Goal: Find specific page/section: Find specific page/section

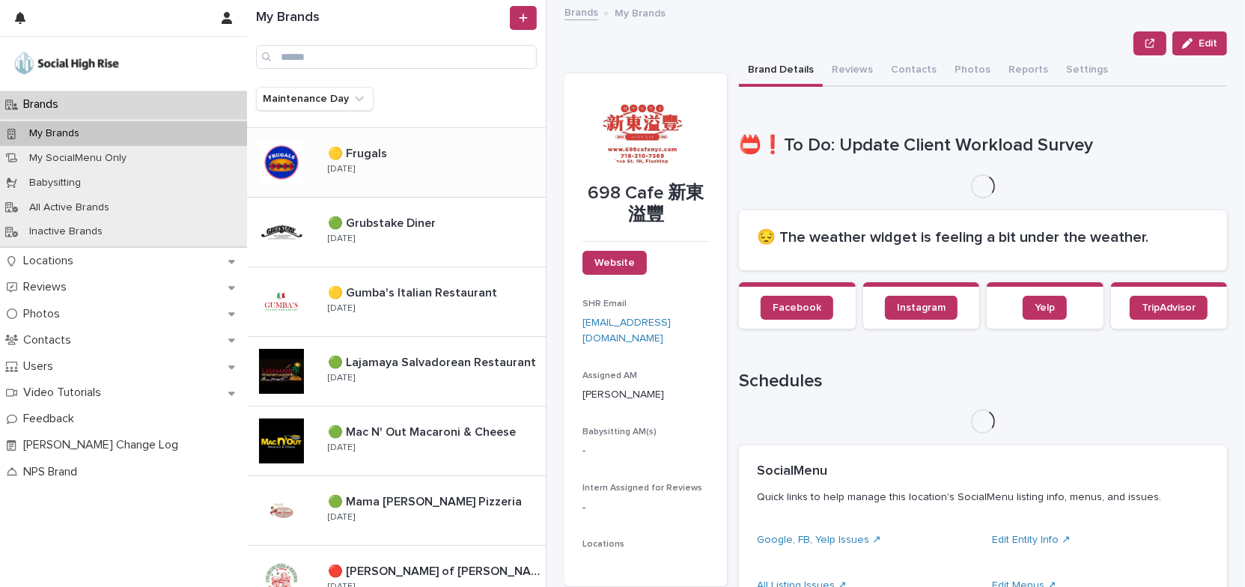
scroll to position [408, 0]
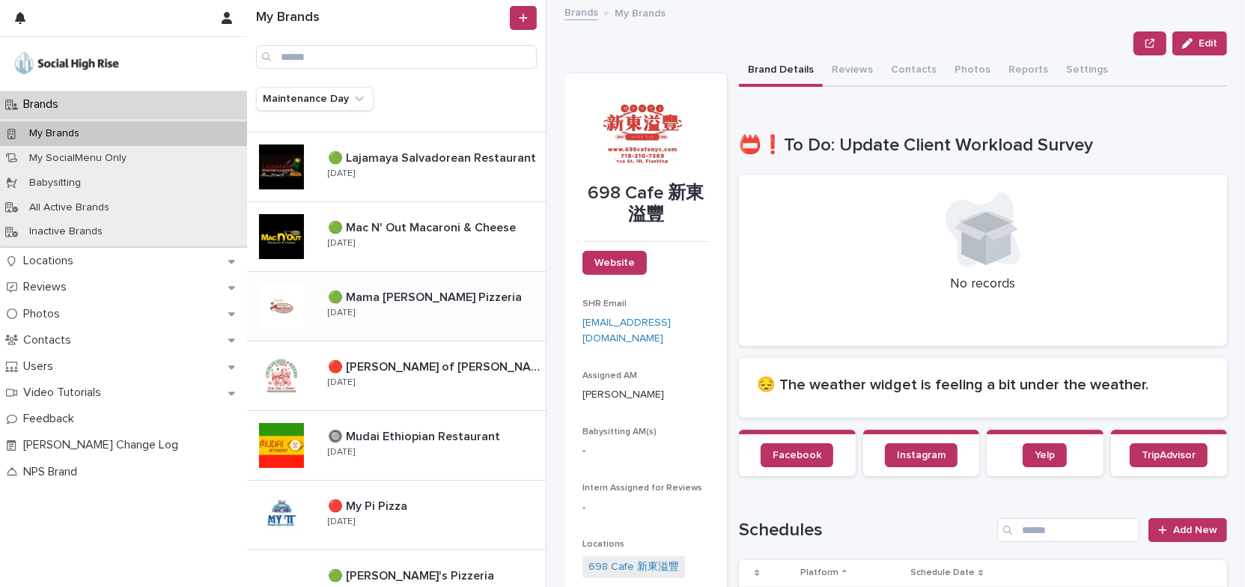
click at [502, 315] on div "🟢 Mama [PERSON_NAME] Pizzeria 🟢 Mama [PERSON_NAME] Pizzeria [DATE]" at bounding box center [431, 305] width 230 height 43
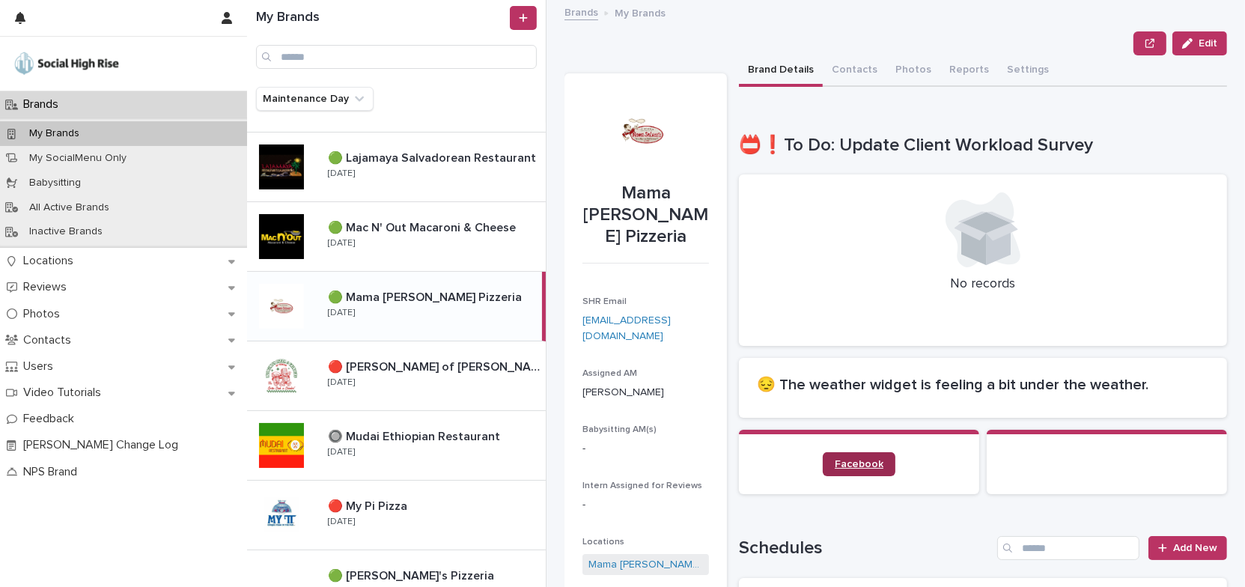
click at [856, 464] on span "Facebook" at bounding box center [859, 464] width 49 height 10
click at [446, 389] on div "🔴 [PERSON_NAME] of [PERSON_NAME] 🔴 [PERSON_NAME] of [PERSON_NAME] [DATE]" at bounding box center [431, 375] width 230 height 43
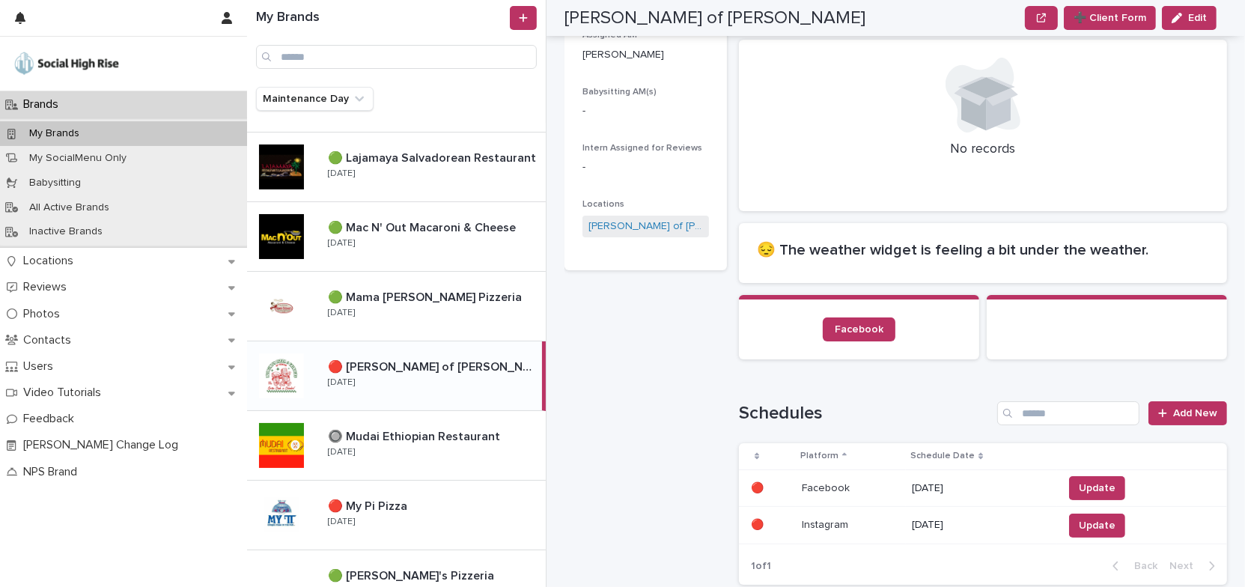
scroll to position [408, 0]
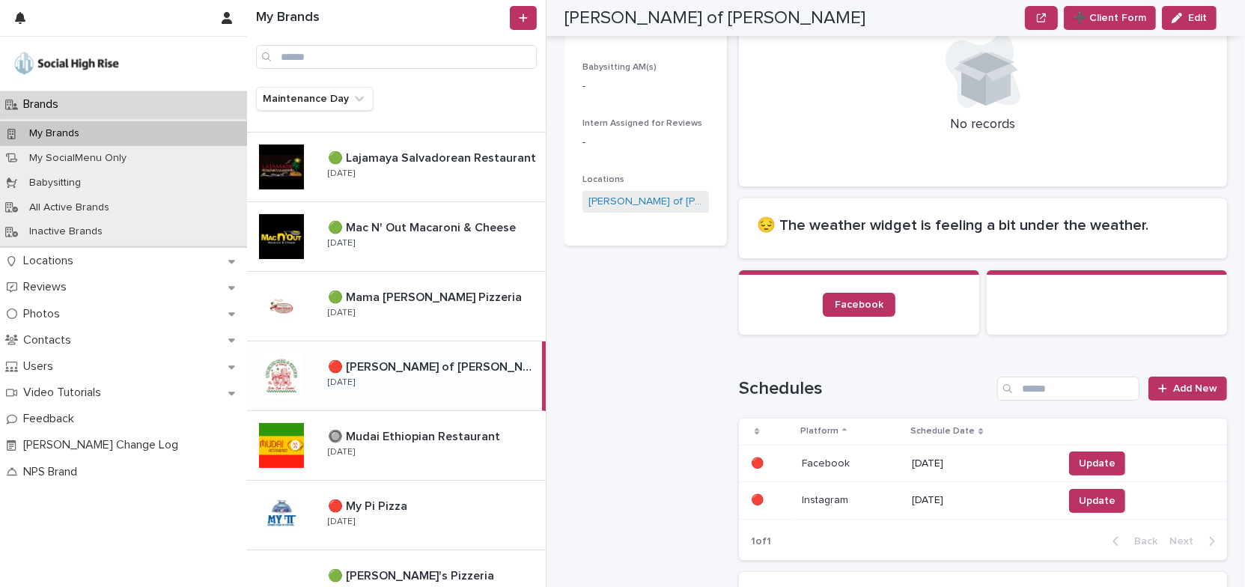
click at [484, 381] on div "🔴 [PERSON_NAME] of [PERSON_NAME] 🔴 [PERSON_NAME] of [PERSON_NAME] [DATE]" at bounding box center [429, 375] width 226 height 43
click at [844, 305] on span "Facebook" at bounding box center [859, 304] width 49 height 10
click at [353, 100] on icon "Maintenance Day" at bounding box center [359, 98] width 15 height 15
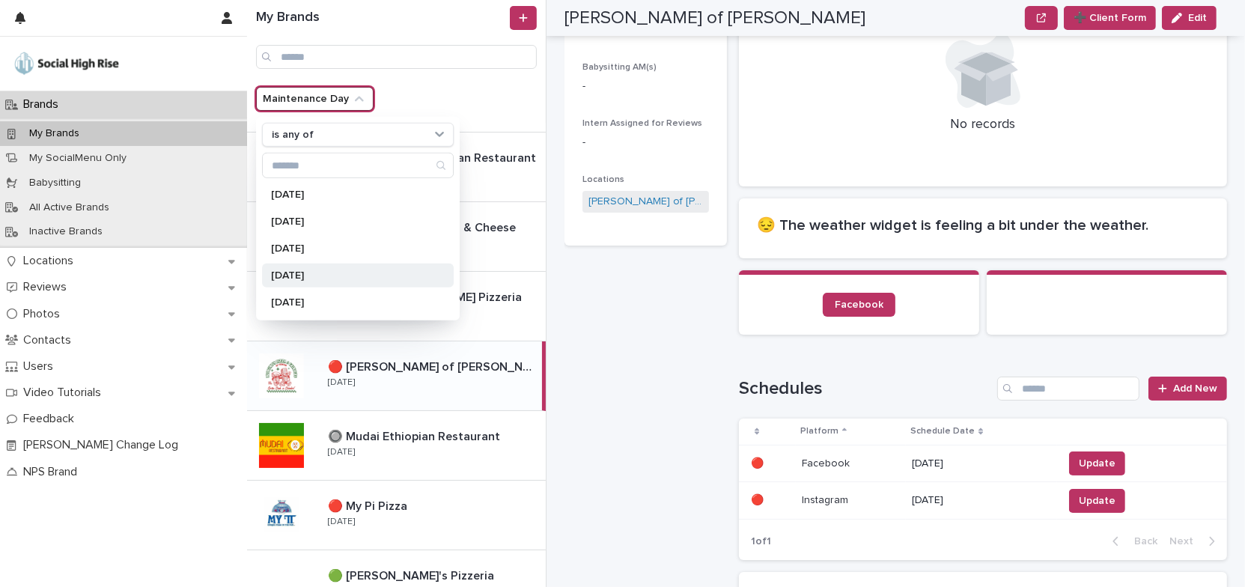
click at [328, 272] on p "[DATE]" at bounding box center [350, 275] width 159 height 10
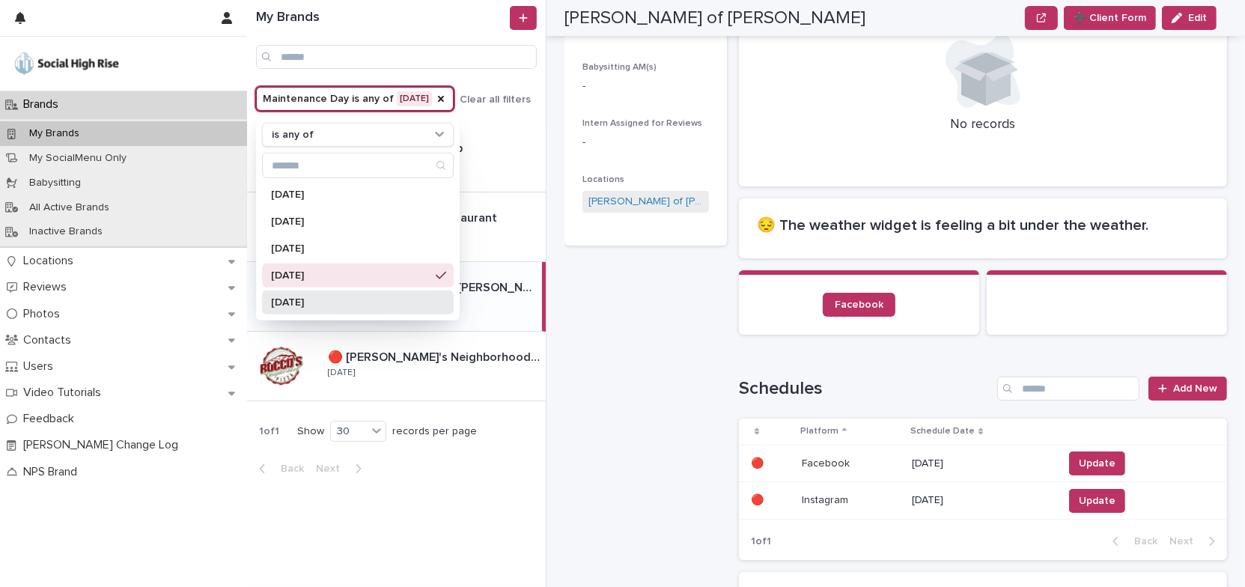
click at [326, 308] on div "[DATE]" at bounding box center [358, 302] width 192 height 24
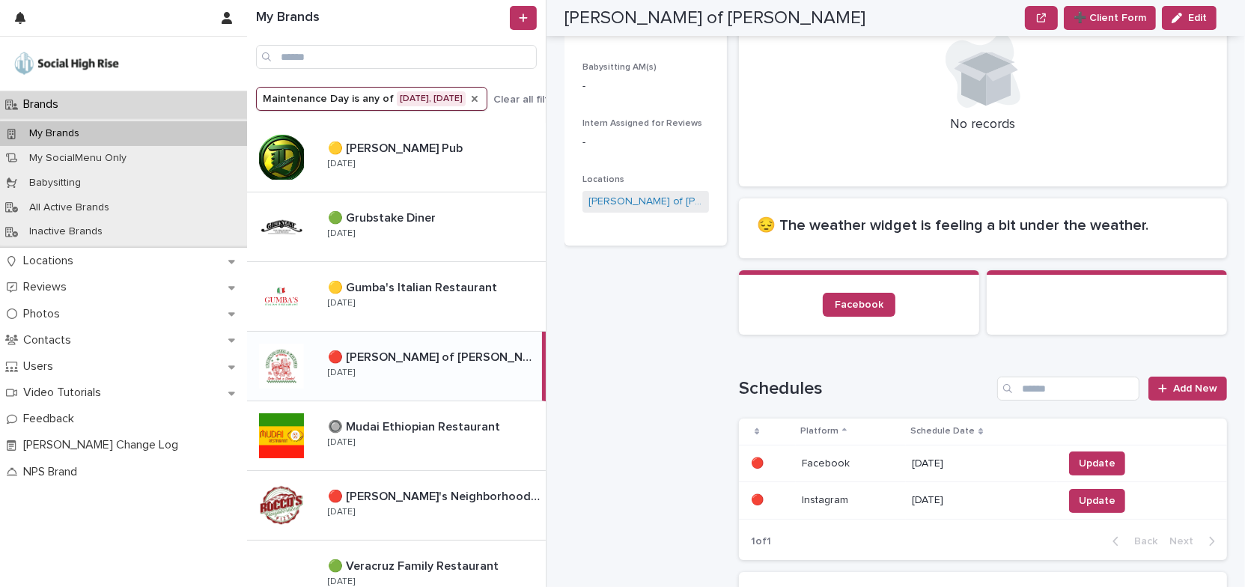
click at [472, 100] on icon "Maintenance Day" at bounding box center [475, 99] width 6 height 6
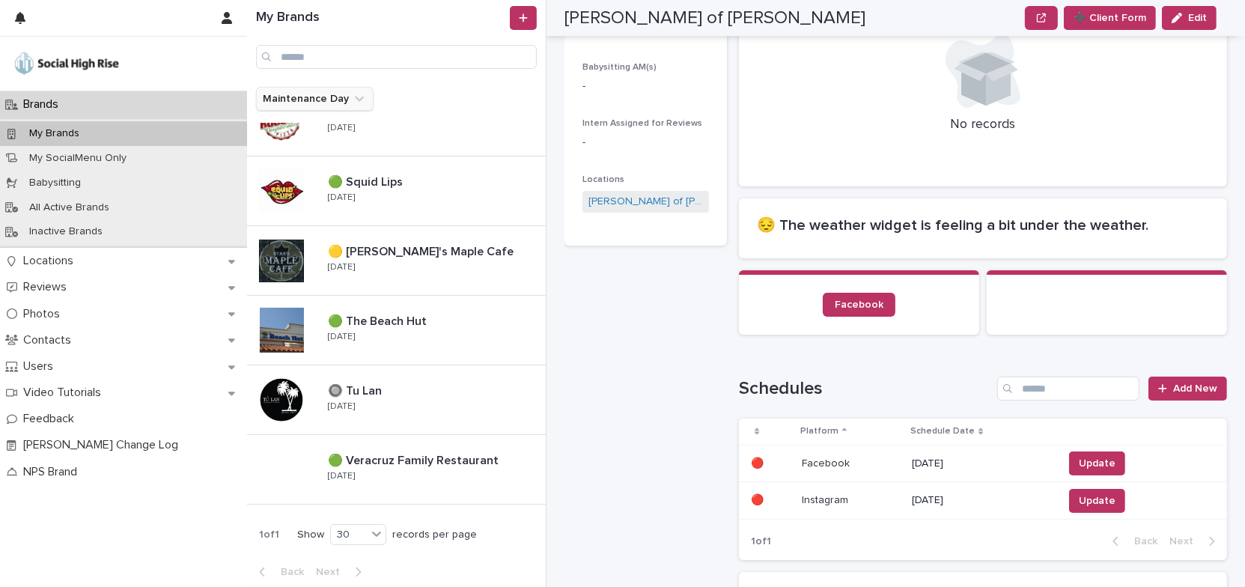
scroll to position [806, 0]
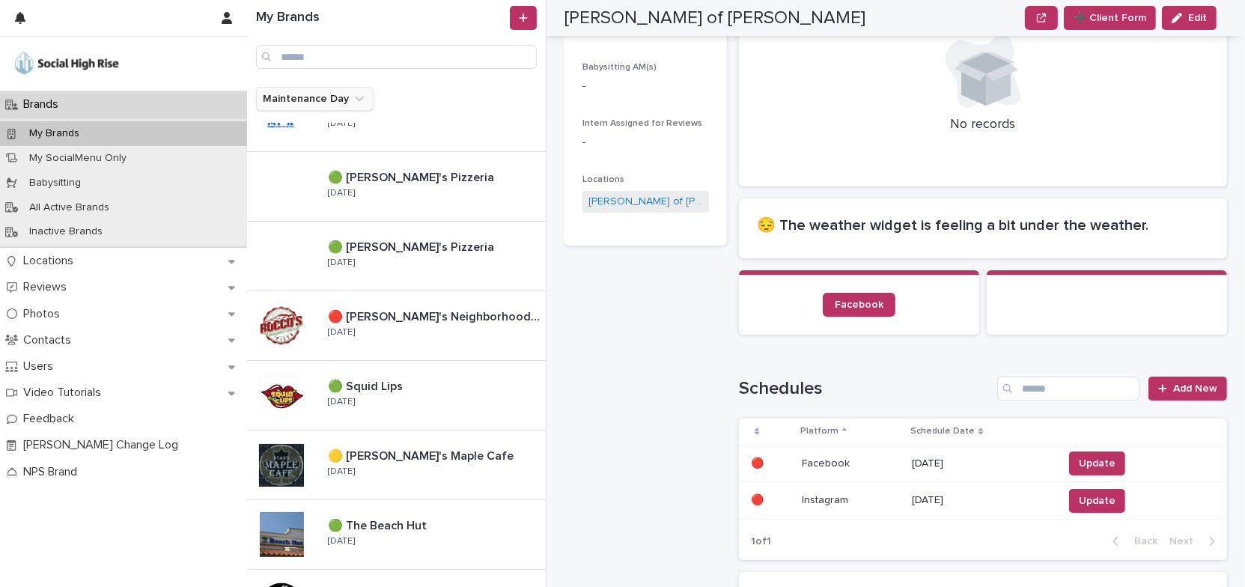
click at [355, 99] on icon "Maintenance Day" at bounding box center [359, 99] width 9 height 5
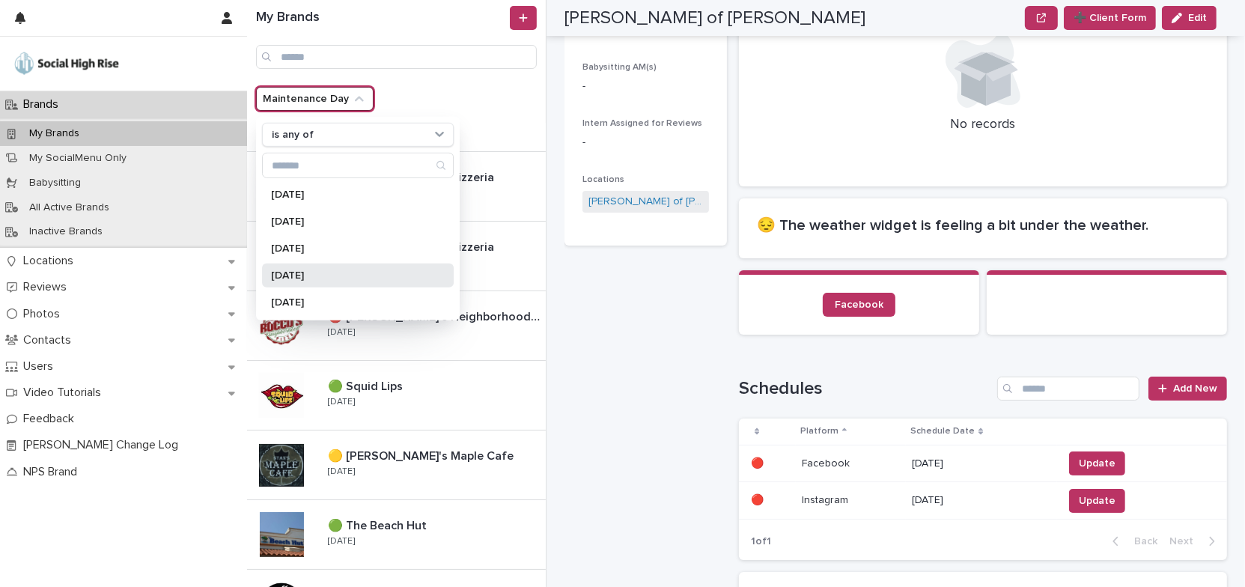
click at [335, 275] on p "[DATE]" at bounding box center [350, 275] width 159 height 10
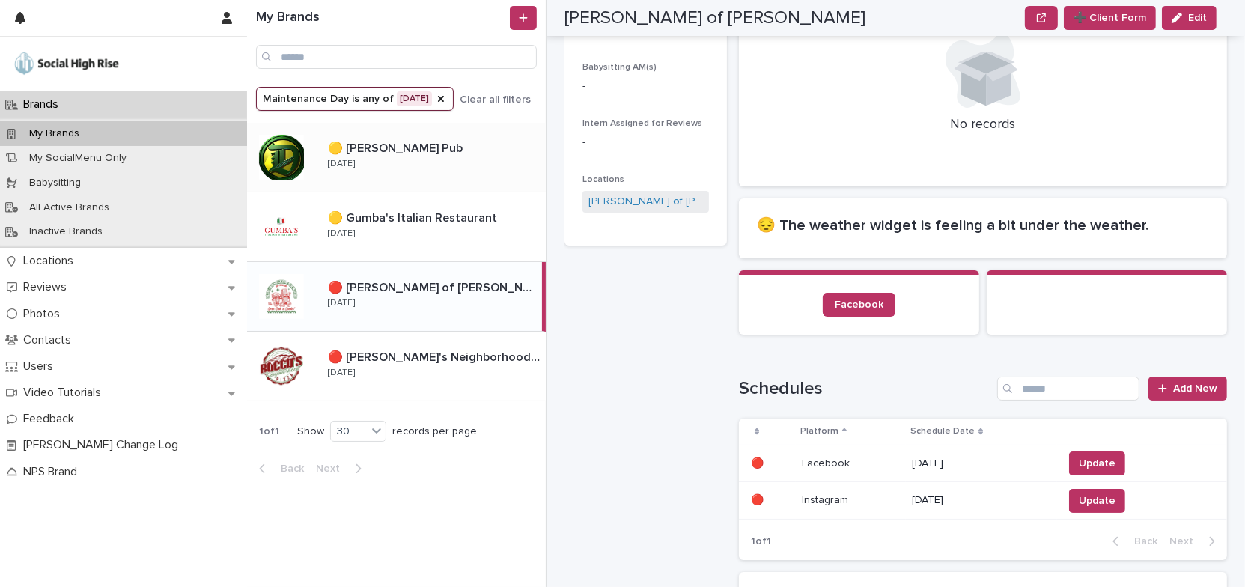
click at [494, 161] on div "🟡 [PERSON_NAME] Pub 🟡 [PERSON_NAME] Pub [DATE]" at bounding box center [431, 156] width 230 height 43
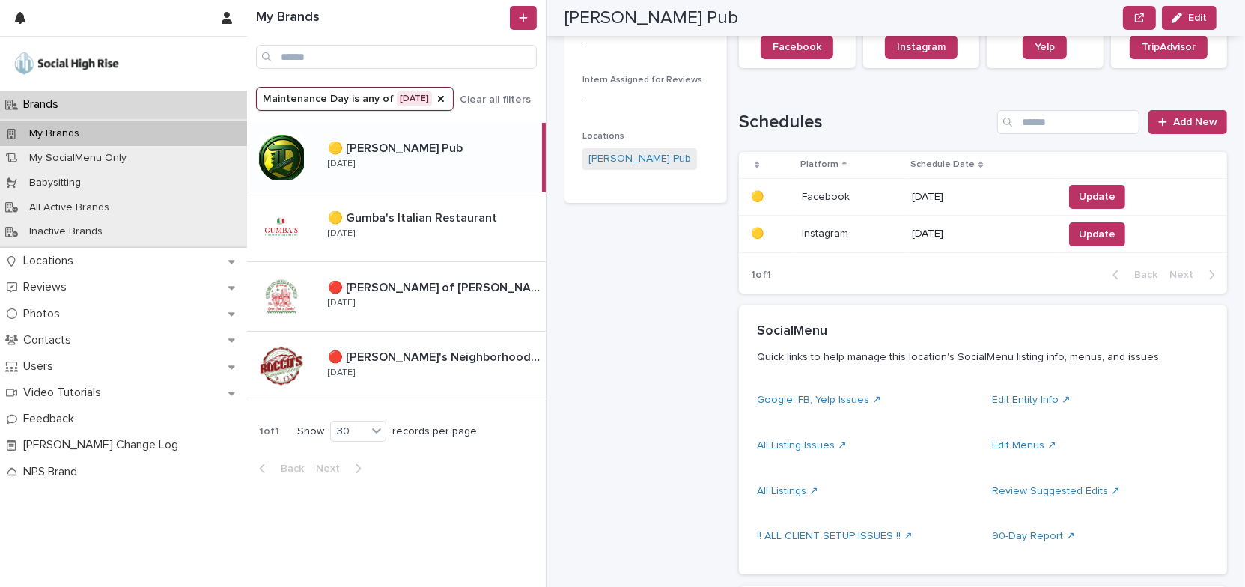
scroll to position [272, 0]
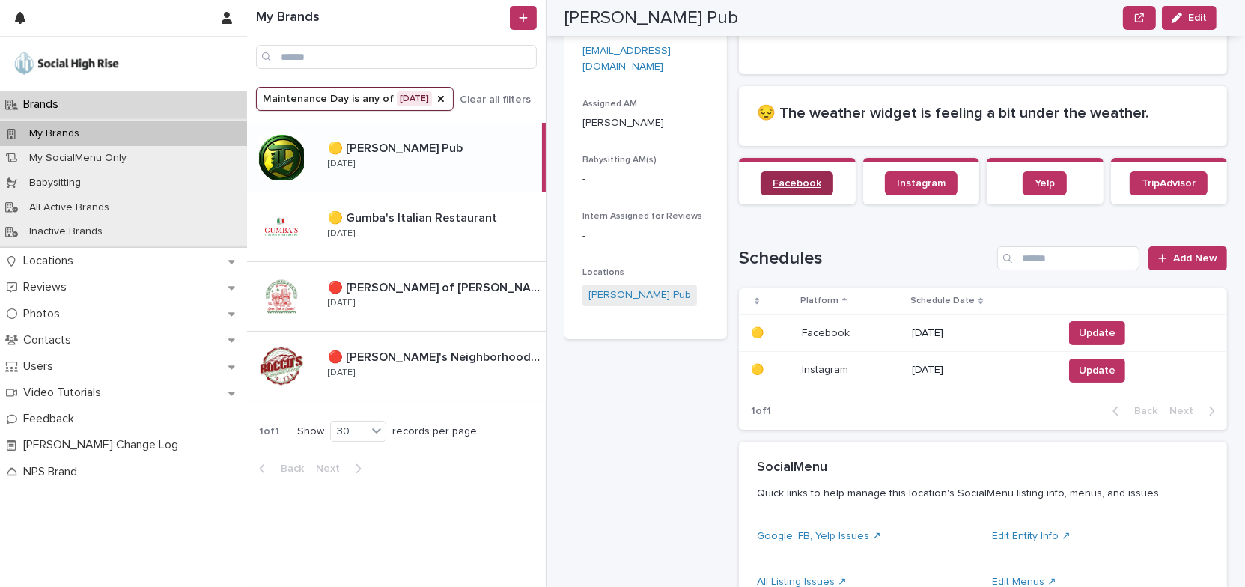
click at [800, 183] on span "Facebook" at bounding box center [797, 183] width 49 height 10
